Goal: Transaction & Acquisition: Purchase product/service

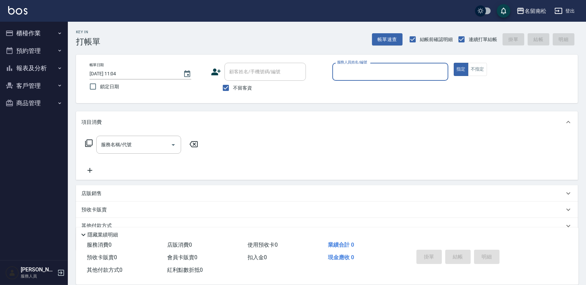
click at [396, 72] on input "服務人員姓名/編號" at bounding box center [390, 72] width 110 height 12
type input "[PERSON_NAME]04"
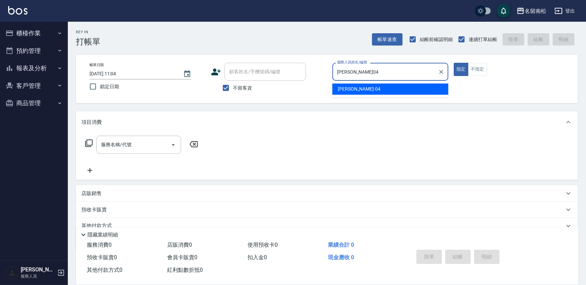
type button "true"
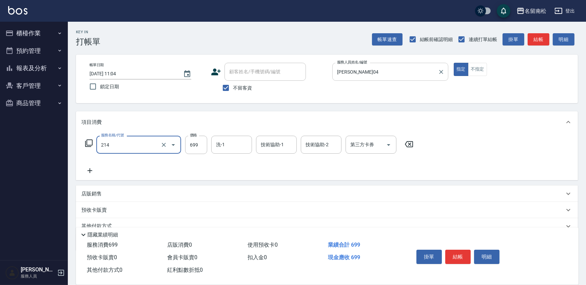
type input "滾珠洗髪699(214)"
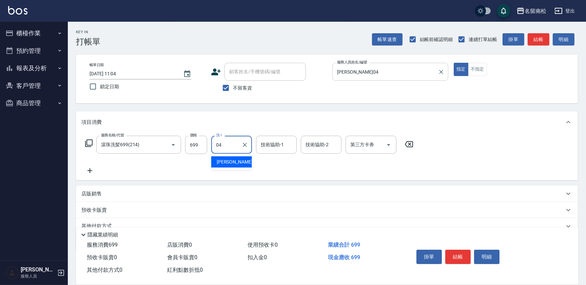
type input "[PERSON_NAME]04"
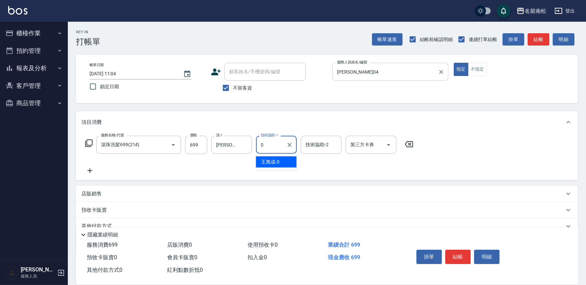
type input "0"
type input "[PERSON_NAME]-0"
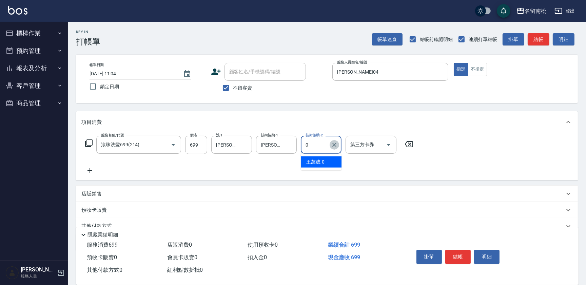
click at [337, 146] on icon "Clear" at bounding box center [334, 144] width 7 height 7
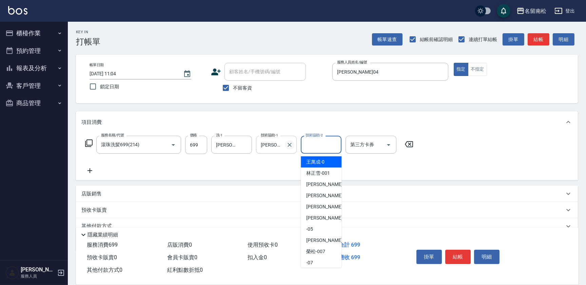
click at [287, 147] on icon "Clear" at bounding box center [289, 144] width 7 height 7
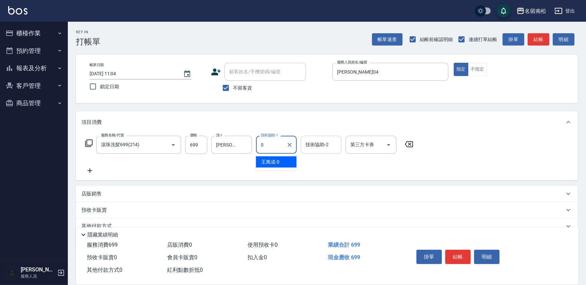
click at [269, 147] on input "0" at bounding box center [271, 145] width 24 height 12
type input "[PERSON_NAME]04"
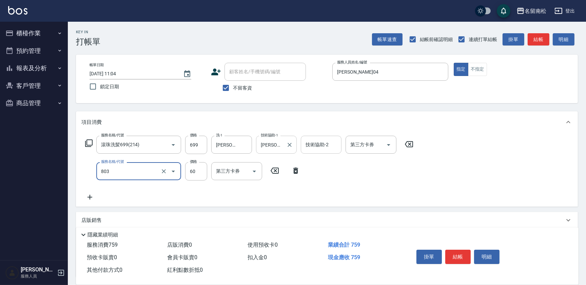
type input "吹捲(803)"
type input "100"
click at [198, 146] on input "699" at bounding box center [196, 145] width 22 height 18
type input "700"
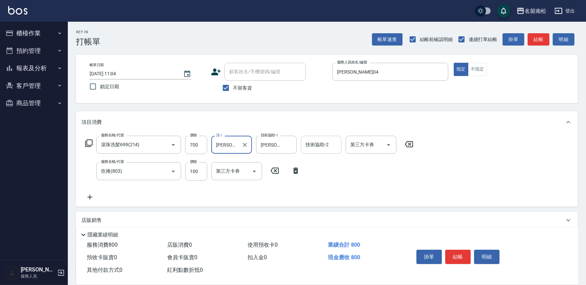
click at [392, 181] on div "服務名稱/代號 滾珠洗髪699(214) 服務名稱/代號 價格 700 價格 洗-1 [PERSON_NAME]-04 洗-1 技術協助-1 [PERSON_…" at bounding box center [249, 168] width 336 height 65
click at [458, 259] on button "結帳" at bounding box center [457, 256] width 25 height 14
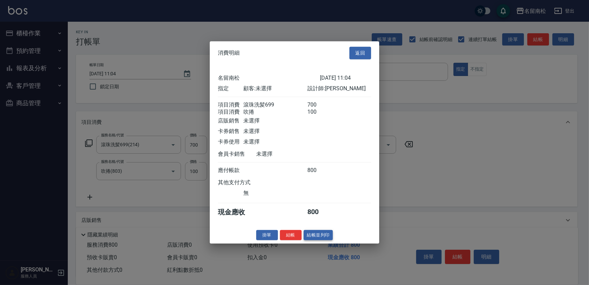
click at [323, 238] on button "結帳並列印" at bounding box center [318, 234] width 29 height 11
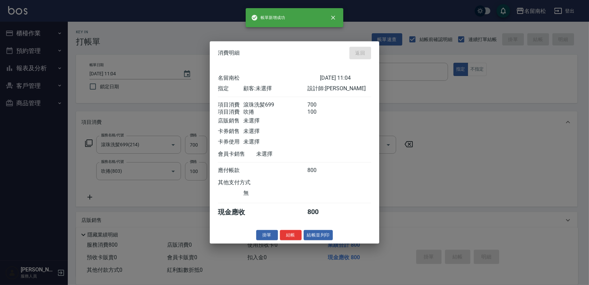
type input "[DATE] 11:05"
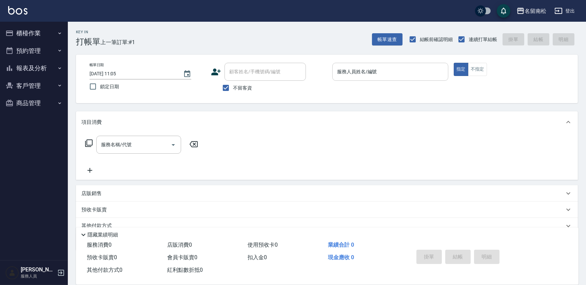
click at [390, 66] on input "服務人員姓名/編號" at bounding box center [390, 72] width 110 height 12
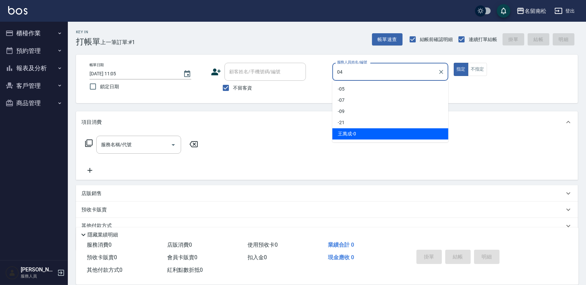
type input "[PERSON_NAME]04"
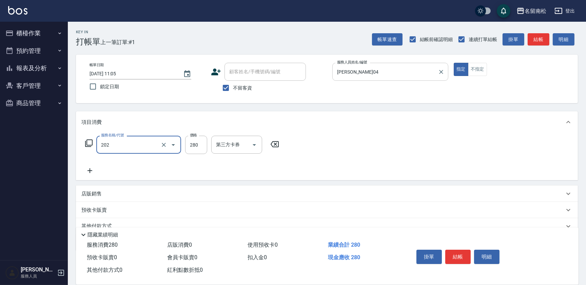
type input "洗髮[280](202)"
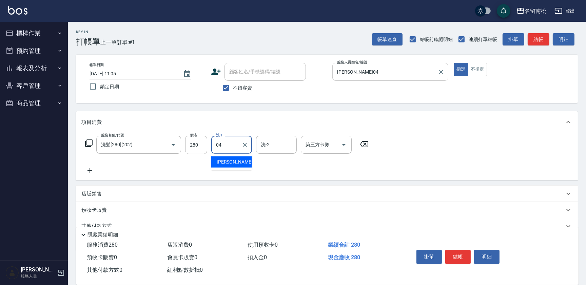
type input "[PERSON_NAME]04"
click at [465, 256] on button "結帳" at bounding box center [457, 256] width 25 height 14
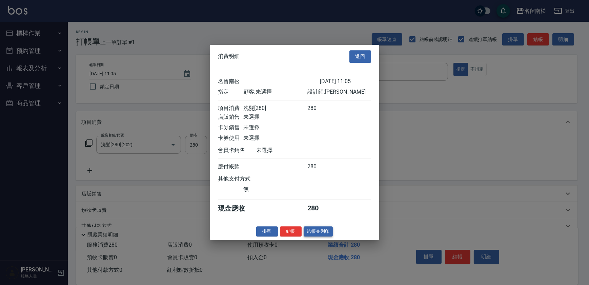
click at [322, 236] on button "結帳並列印" at bounding box center [318, 231] width 29 height 11
